Goal: Information Seeking & Learning: Learn about a topic

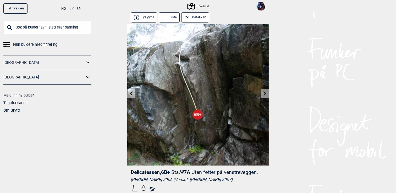
click at [37, 26] on input "text" at bounding box center [47, 27] width 88 height 14
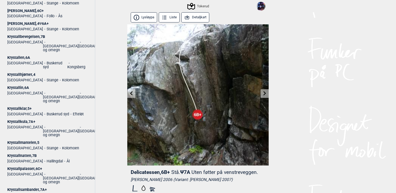
scroll to position [74, 0]
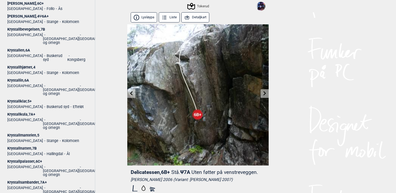
type input "krystall"
click at [28, 181] on div "Krystallsambandet , 7A+" at bounding box center [47, 183] width 80 height 4
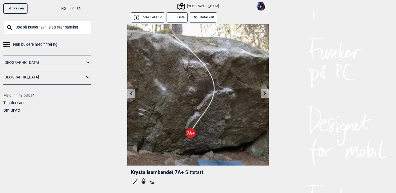
click at [205, 20] on button "Detaljkart" at bounding box center [203, 17] width 28 height 10
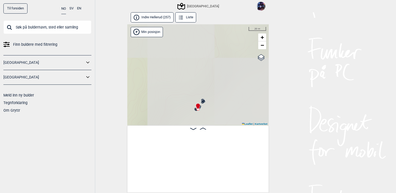
scroll to position [0, 10133]
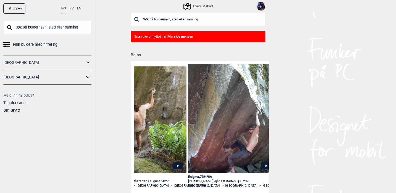
scroll to position [0, 150]
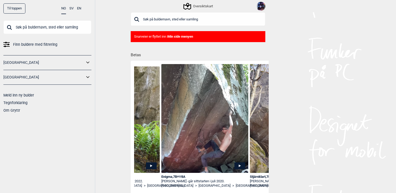
click at [160, 17] on input "text" at bounding box center [198, 19] width 135 height 14
click at [259, 2] on img at bounding box center [260, 6] width 9 height 9
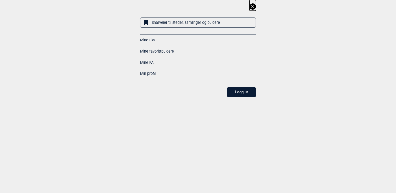
click at [158, 52] on link "Mine favorittbuldere" at bounding box center [157, 51] width 34 height 4
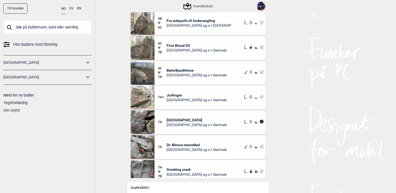
scroll to position [121, 0]
click at [170, 96] on span "Jurfingre" at bounding box center [197, 94] width 60 height 5
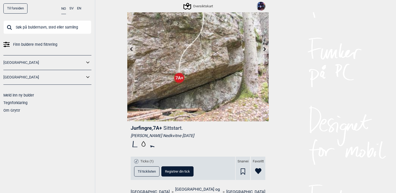
scroll to position [40, 0]
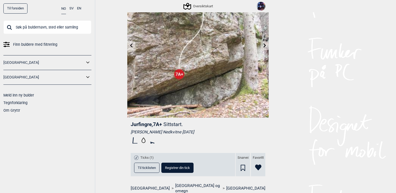
click at [145, 141] on icon at bounding box center [143, 140] width 9 height 9
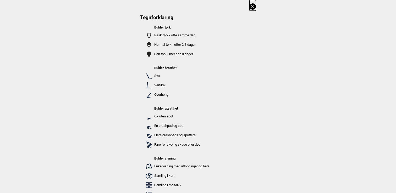
click at [252, 7] on icon at bounding box center [253, 6] width 6 height 6
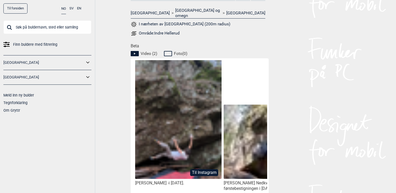
scroll to position [236, 0]
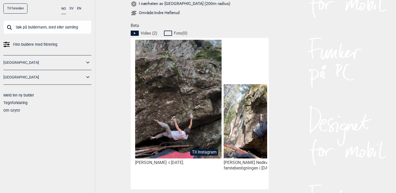
click at [200, 149] on button "Til Instagram" at bounding box center [204, 152] width 28 height 7
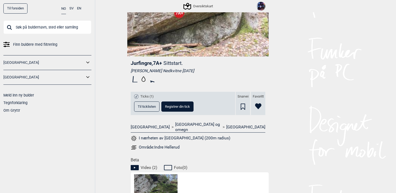
scroll to position [100, 0]
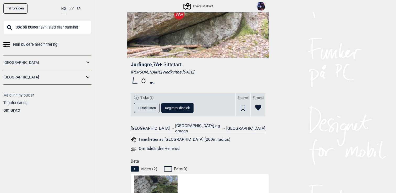
click at [149, 108] on span "Til ticklisten" at bounding box center [147, 107] width 18 height 3
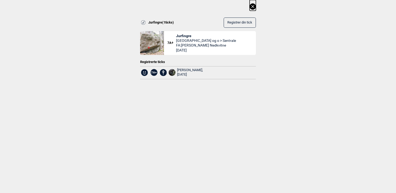
click at [253, 6] on icon at bounding box center [252, 6] width 3 height 3
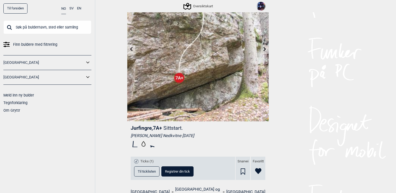
scroll to position [11, 0]
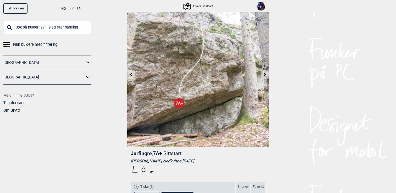
click at [263, 73] on icon at bounding box center [265, 75] width 4 height 4
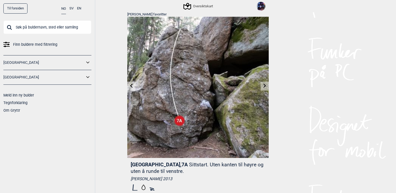
click at [131, 89] on link at bounding box center [131, 86] width 8 height 9
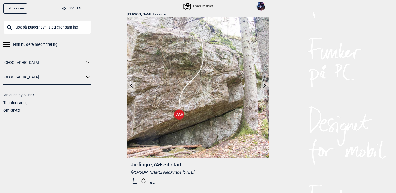
click at [130, 86] on icon at bounding box center [131, 86] width 3 height 4
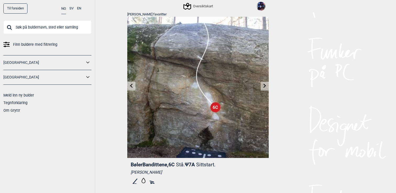
click at [262, 87] on link at bounding box center [265, 86] width 8 height 9
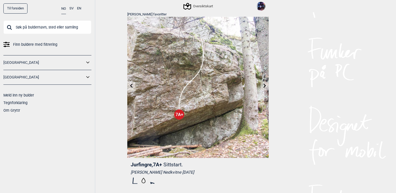
click at [37, 24] on input "text" at bounding box center [47, 27] width 88 height 14
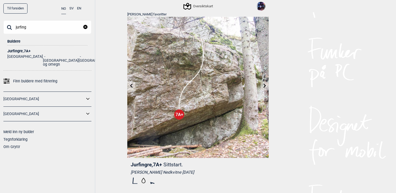
type input "jurfing"
click at [23, 50] on div "Jurfingre , 7A+" at bounding box center [47, 51] width 80 height 4
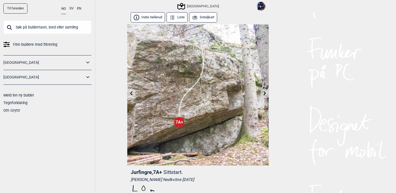
click at [265, 95] on icon at bounding box center [265, 93] width 4 height 4
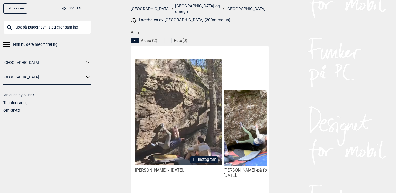
scroll to position [243, 0]
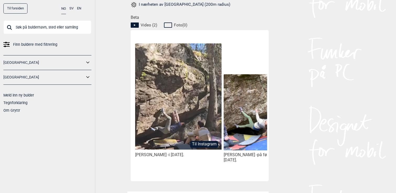
click at [193, 109] on img at bounding box center [178, 96] width 86 height 106
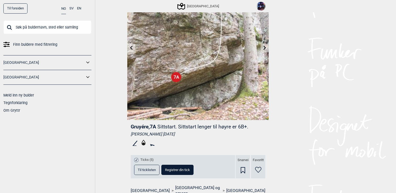
scroll to position [0, 0]
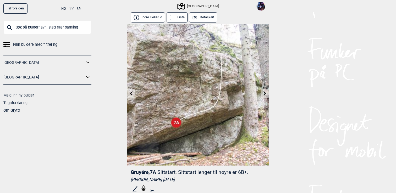
click at [208, 18] on button "Detaljkart" at bounding box center [203, 17] width 28 height 10
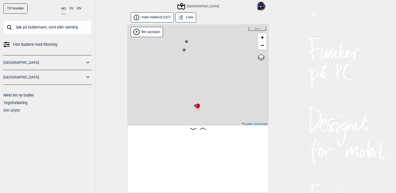
scroll to position [0, 3983]
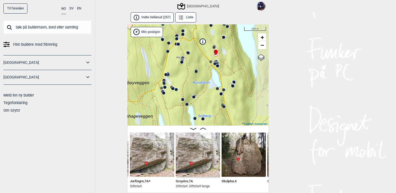
drag, startPoint x: 231, startPoint y: 114, endPoint x: 212, endPoint y: 73, distance: 45.2
click at [212, 73] on div "Speidersteinen Barnehageveggen Cowboyveggen Bølerveggen [GEOGRAPHIC_DATA]" at bounding box center [197, 75] width 141 height 102
click at [195, 96] on circle at bounding box center [193, 97] width 3 height 3
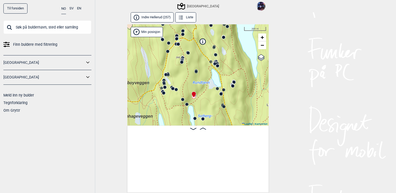
scroll to position [0, 10097]
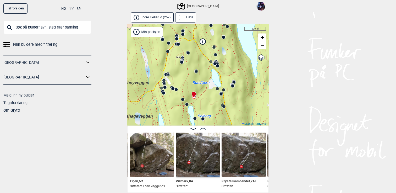
click at [214, 48] on circle at bounding box center [213, 47] width 3 height 3
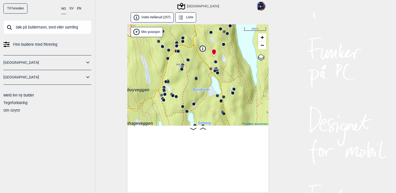
scroll to position [0, 3850]
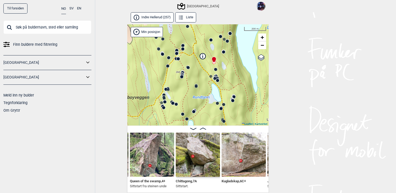
click at [215, 68] on circle at bounding box center [215, 69] width 3 height 3
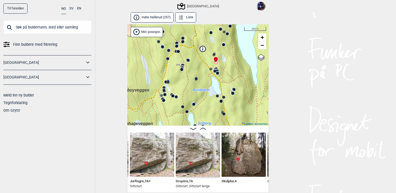
drag, startPoint x: 203, startPoint y: 78, endPoint x: 203, endPoint y: 70, distance: 7.3
click at [203, 70] on div "Speidersteinen Barnehageveggen Cowboyveggen Bølerveggen [GEOGRAPHIC_DATA]" at bounding box center [197, 75] width 141 height 102
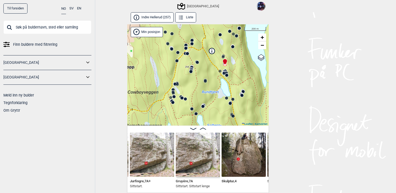
drag, startPoint x: 233, startPoint y: 69, endPoint x: 242, endPoint y: 71, distance: 9.4
click at [242, 71] on div "Speidersteinen Barnehageveggen Cowboyveggen Bølerveggen [GEOGRAPHIC_DATA]" at bounding box center [197, 75] width 141 height 102
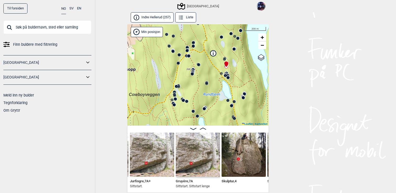
drag, startPoint x: 244, startPoint y: 73, endPoint x: 246, endPoint y: 75, distance: 2.7
click at [246, 75] on div "Speidersteinen Barnehageveggen Cowboyveggen Bølerveggen [GEOGRAPHIC_DATA]" at bounding box center [197, 75] width 141 height 102
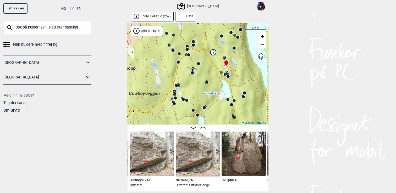
click at [193, 45] on circle at bounding box center [193, 45] width 3 height 3
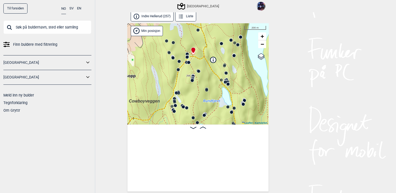
scroll to position [0, 1991]
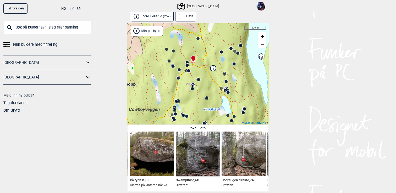
click at [187, 65] on circle at bounding box center [186, 65] width 3 height 3
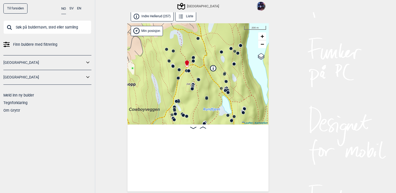
scroll to position [0, 1460]
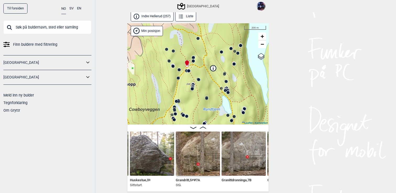
click at [179, 70] on circle at bounding box center [179, 69] width 3 height 3
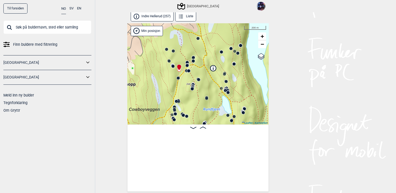
scroll to position [0, 974]
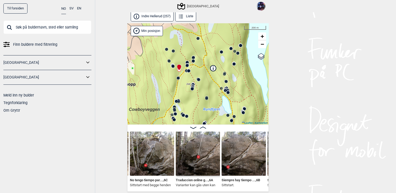
click at [178, 79] on circle at bounding box center [177, 78] width 3 height 3
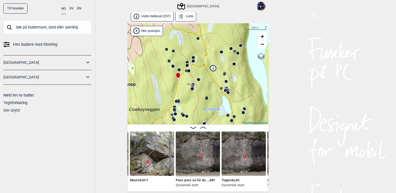
click at [173, 65] on circle at bounding box center [173, 66] width 3 height 3
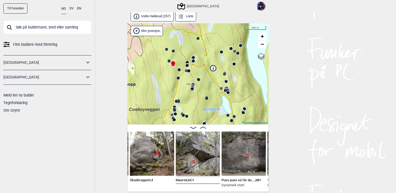
click at [193, 61] on circle at bounding box center [193, 61] width 3 height 3
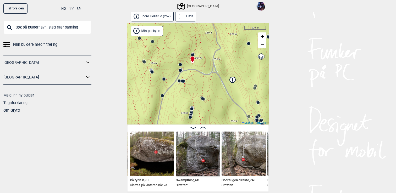
click at [58, 29] on input "text" at bounding box center [47, 27] width 88 height 14
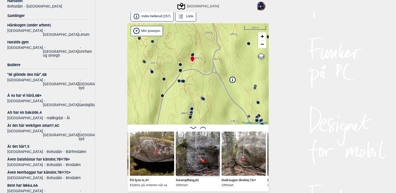
scroll to position [0, 0]
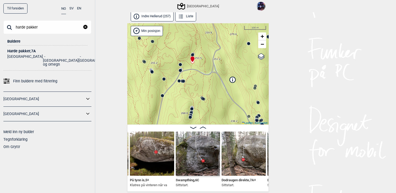
type input "harde pakker"
click at [23, 49] on div "Harde pakker , 7A" at bounding box center [47, 51] width 80 height 4
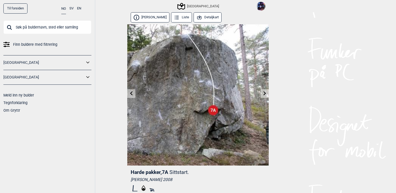
click at [205, 17] on button "Detaljkart" at bounding box center [207, 17] width 28 height 10
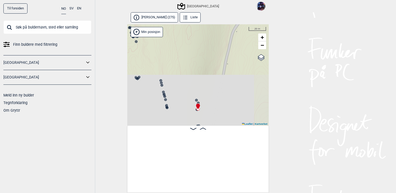
scroll to position [0, 6062]
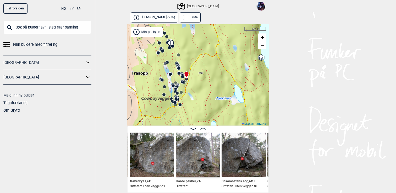
drag, startPoint x: 213, startPoint y: 103, endPoint x: 194, endPoint y: 91, distance: 22.5
click at [194, 91] on div "Speidersteinen Barnehageveggen Cowboyveggen Bølerveggen [GEOGRAPHIC_DATA]" at bounding box center [197, 75] width 141 height 102
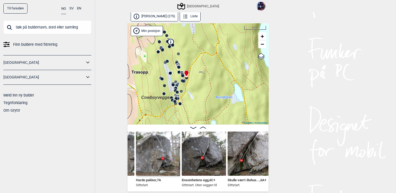
scroll to position [0, 6103]
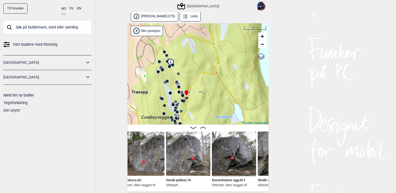
scroll to position [0, 6064]
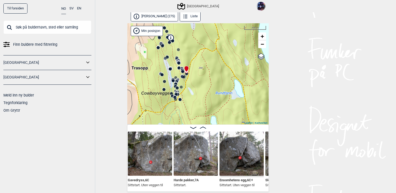
drag, startPoint x: 203, startPoint y: 116, endPoint x: 203, endPoint y: 92, distance: 24.1
click at [203, 92] on div "Speidersteinen Barnehageveggen Cowboyveggen Bølerveggen [GEOGRAPHIC_DATA]" at bounding box center [197, 74] width 141 height 102
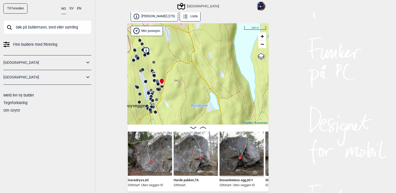
drag, startPoint x: 201, startPoint y: 92, endPoint x: 176, endPoint y: 104, distance: 27.3
click at [176, 104] on div "Speidersteinen Barnehageveggen Cowboyveggen Bølerveggen [GEOGRAPHIC_DATA]" at bounding box center [197, 74] width 141 height 102
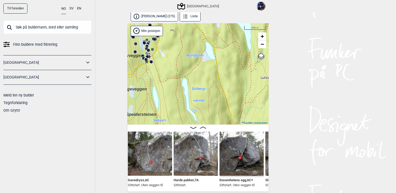
drag, startPoint x: 200, startPoint y: 91, endPoint x: 196, endPoint y: 41, distance: 49.9
click at [196, 41] on div "Speidersteinen Barnehageveggen Cowboyveggen Bølerveggen [GEOGRAPHIC_DATA]" at bounding box center [197, 74] width 141 height 102
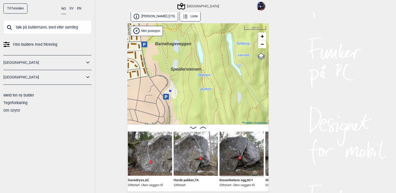
drag, startPoint x: 170, startPoint y: 89, endPoint x: 217, endPoint y: 58, distance: 56.1
click at [216, 51] on div "Speidersteinen Barnehageveggen Cowboyveggen Bølerveggen [GEOGRAPHIC_DATA]" at bounding box center [197, 74] width 141 height 102
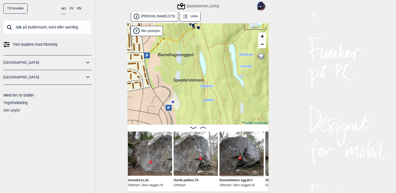
click at [217, 57] on div "Speidersteinen Barnehageveggen Cowboyveggen Bølerveggen [GEOGRAPHIC_DATA]" at bounding box center [197, 74] width 141 height 102
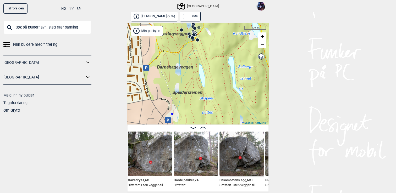
drag, startPoint x: 218, startPoint y: 111, endPoint x: 217, endPoint y: 123, distance: 12.3
click at [217, 123] on div "Speidersteinen Barnehageveggen Cowboyveggen Bølerveggen [GEOGRAPHIC_DATA]" at bounding box center [197, 74] width 141 height 102
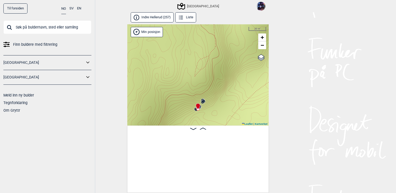
scroll to position [0, 10133]
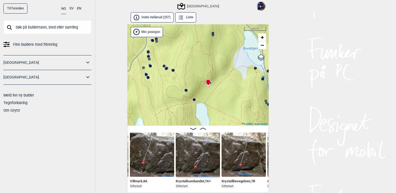
drag, startPoint x: 216, startPoint y: 112, endPoint x: 214, endPoint y: 91, distance: 21.1
click at [214, 91] on div "Speidersteinen Barnehageveggen Cowboyveggen Bølerveggen [GEOGRAPHIC_DATA]" at bounding box center [197, 75] width 141 height 102
